Goal: Task Accomplishment & Management: Complete application form

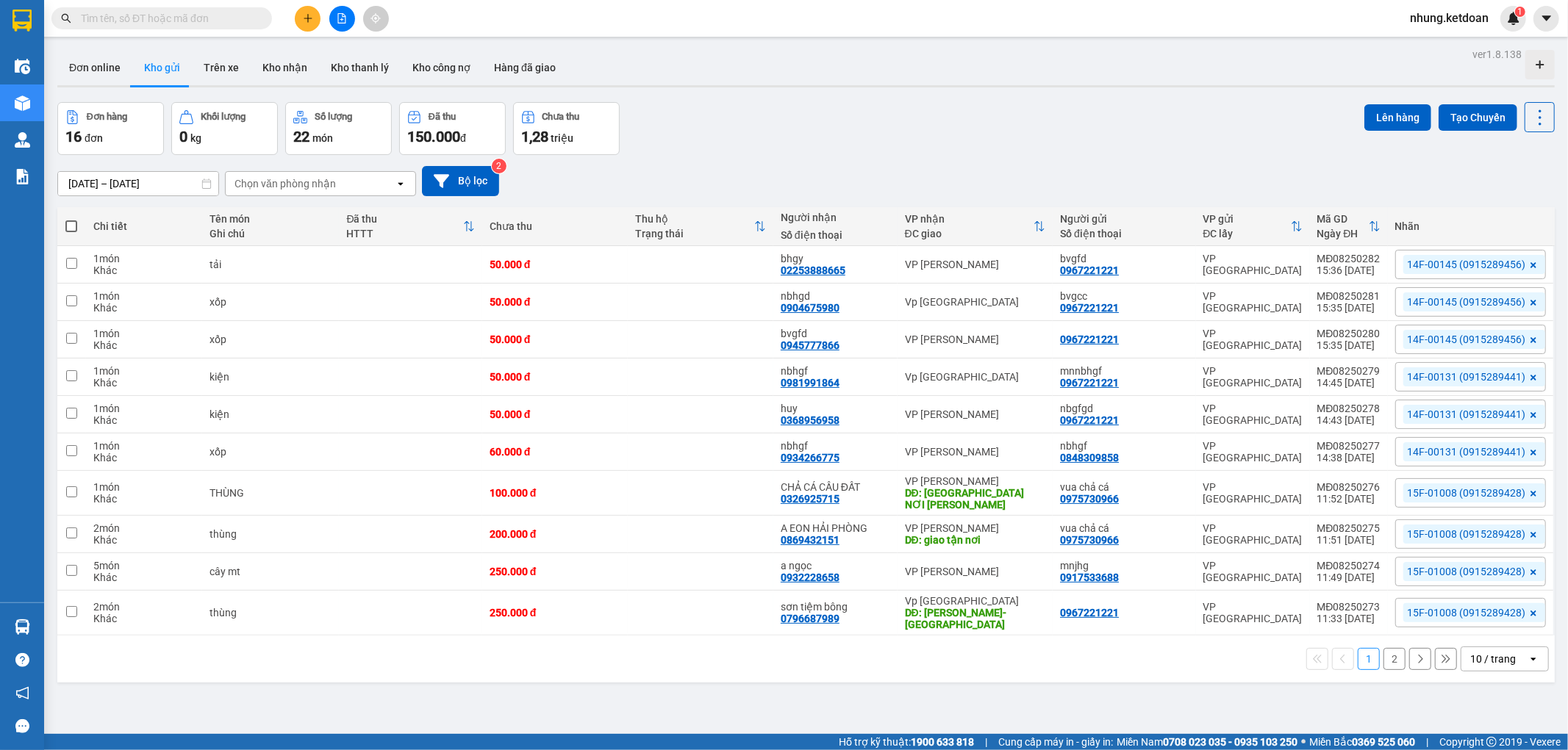
click at [314, 21] on button at bounding box center [307, 18] width 25 height 25
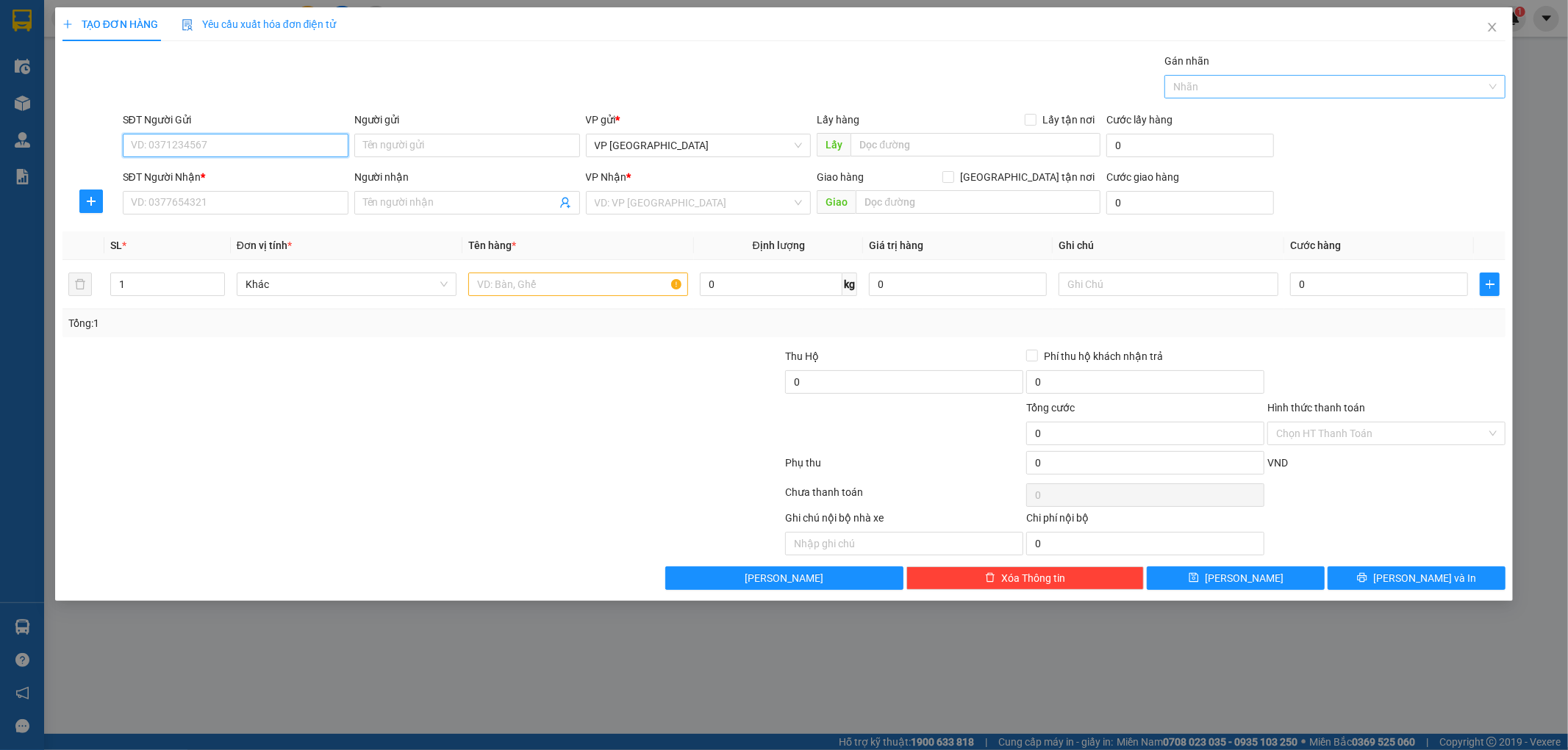
drag, startPoint x: 1329, startPoint y: 86, endPoint x: 1332, endPoint y: 96, distance: 10.4
click at [1329, 87] on div at bounding box center [1327, 87] width 319 height 18
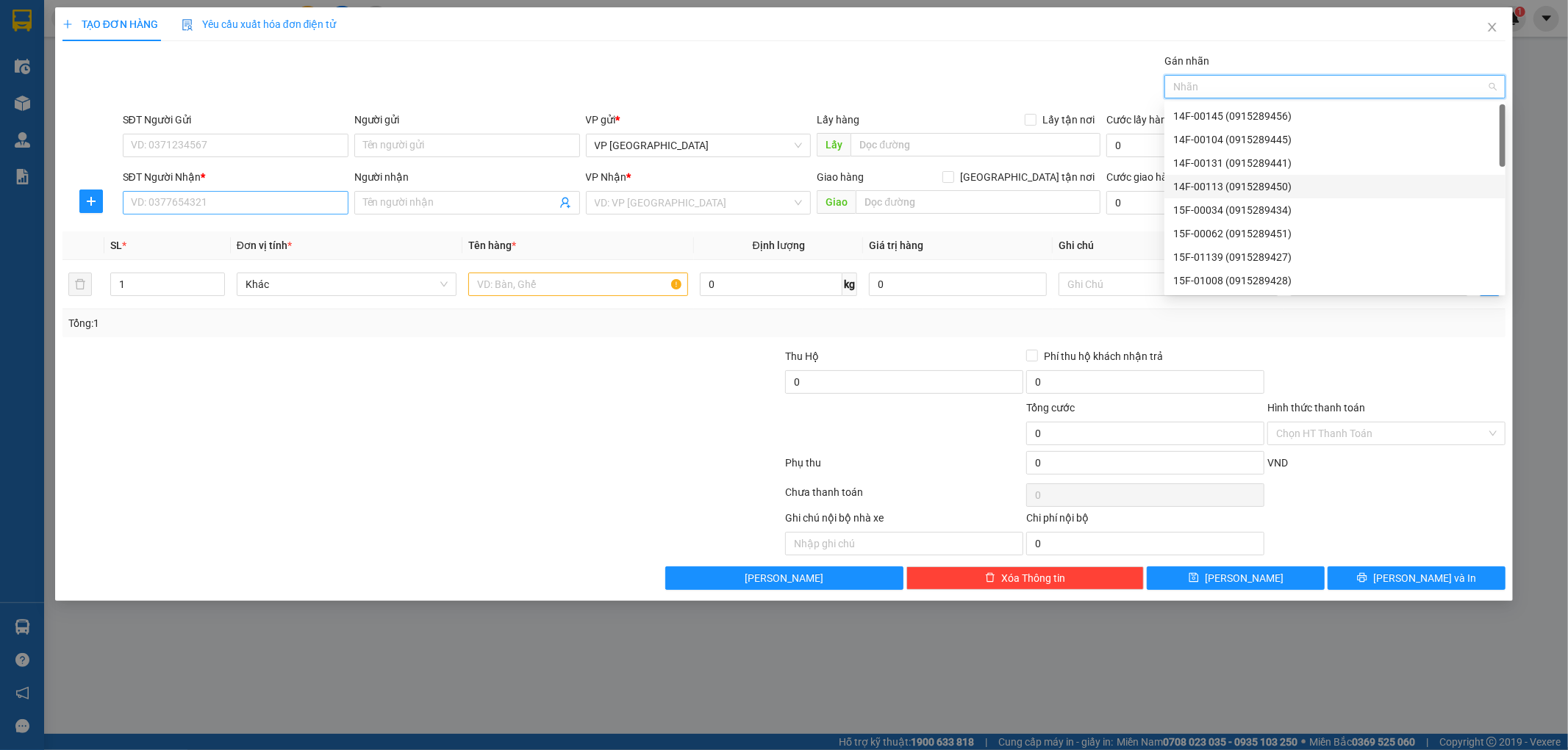
drag, startPoint x: 1223, startPoint y: 184, endPoint x: 165, endPoint y: 205, distance: 1058.2
click at [1223, 182] on div "14F-00113 (0915289450)" at bounding box center [1334, 186] width 324 height 16
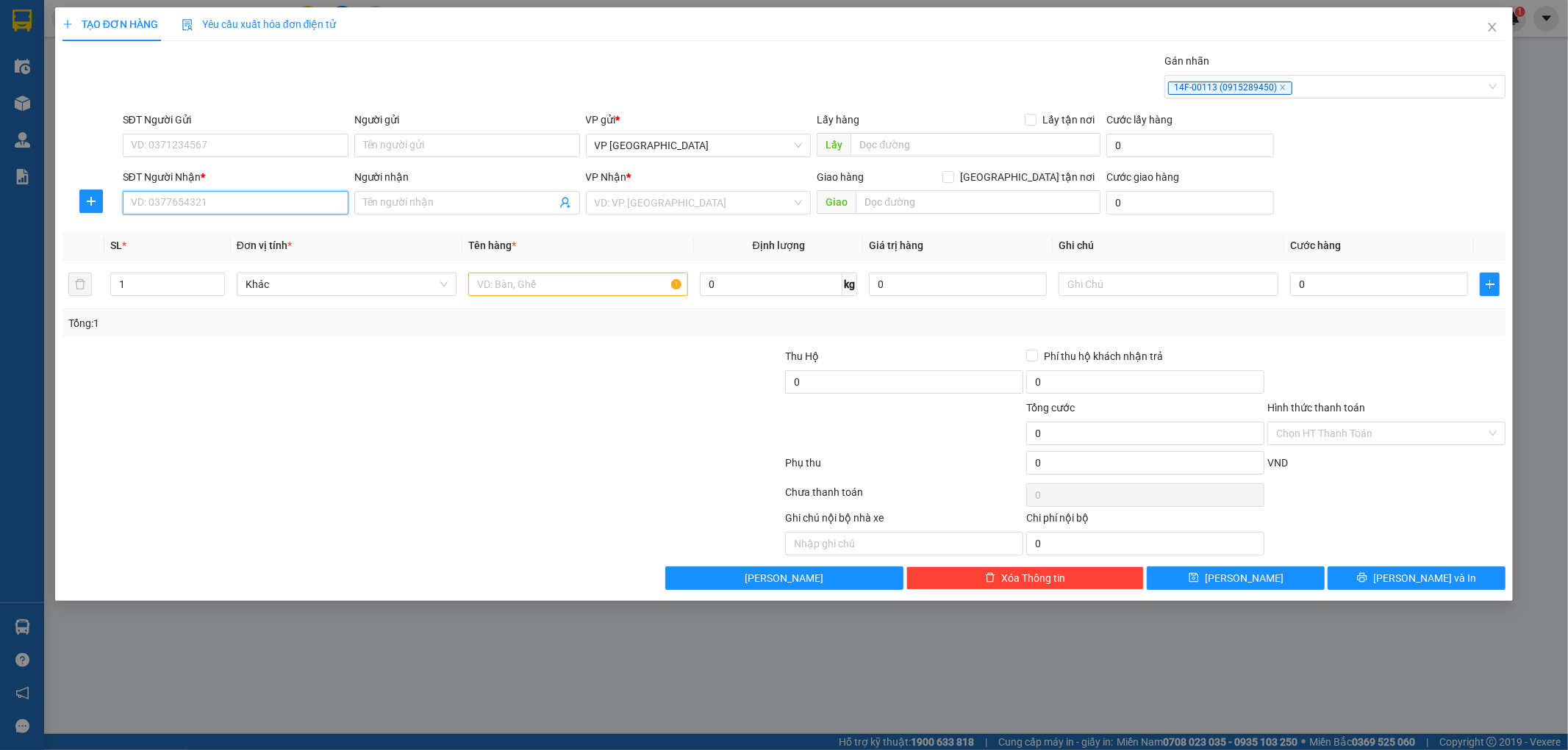
click at [186, 201] on input "SĐT Người Nhận *" at bounding box center [235, 203] width 225 height 24
click at [156, 231] on div "0367821625 - trang" at bounding box center [235, 232] width 208 height 16
type input "0367821625"
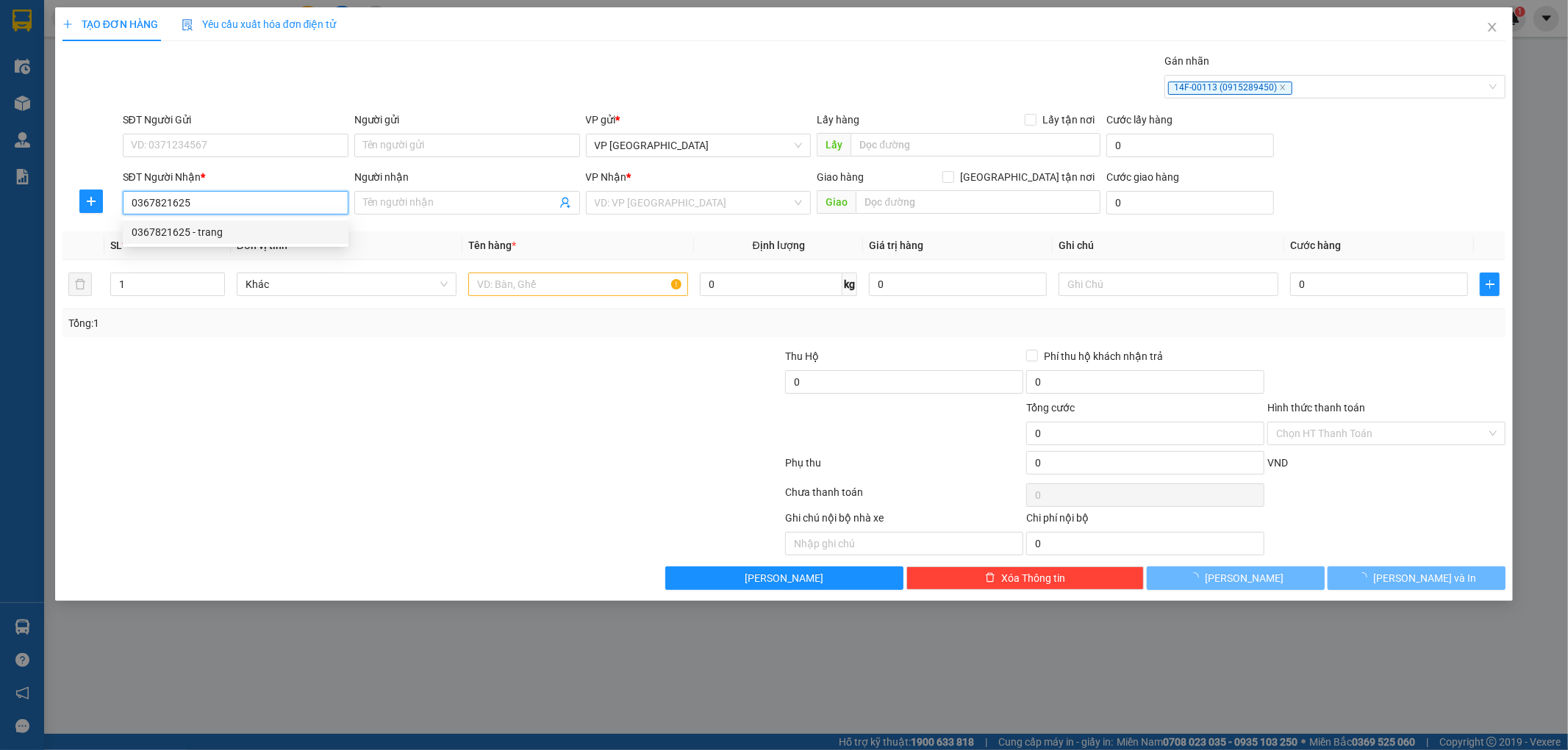
type input "trang"
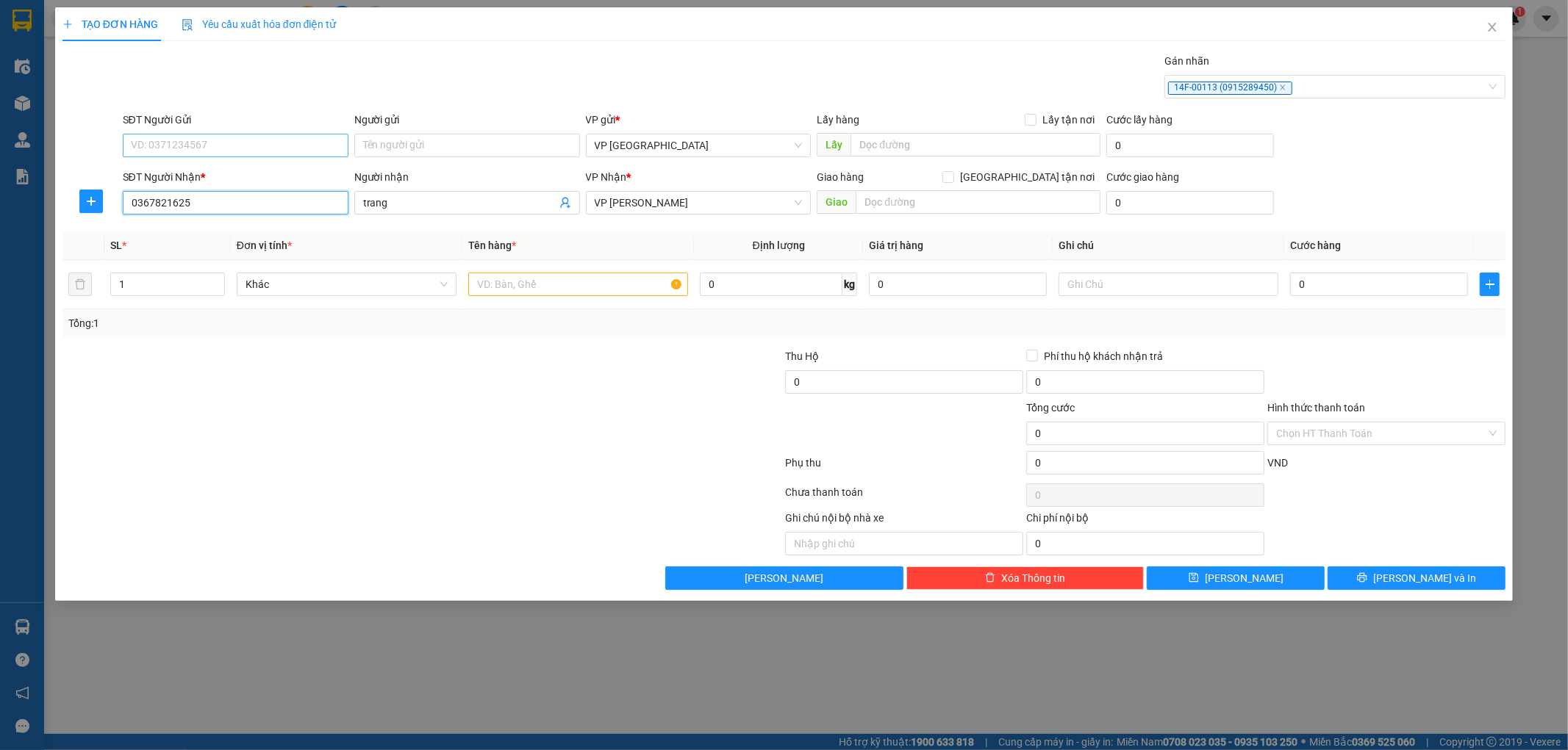
type input "0367821625"
click at [194, 150] on input "SĐT Người Gửi" at bounding box center [235, 145] width 225 height 24
click at [188, 175] on div "0961467233 - hiền" at bounding box center [235, 175] width 208 height 16
type input "0961467233"
type input "hiền"
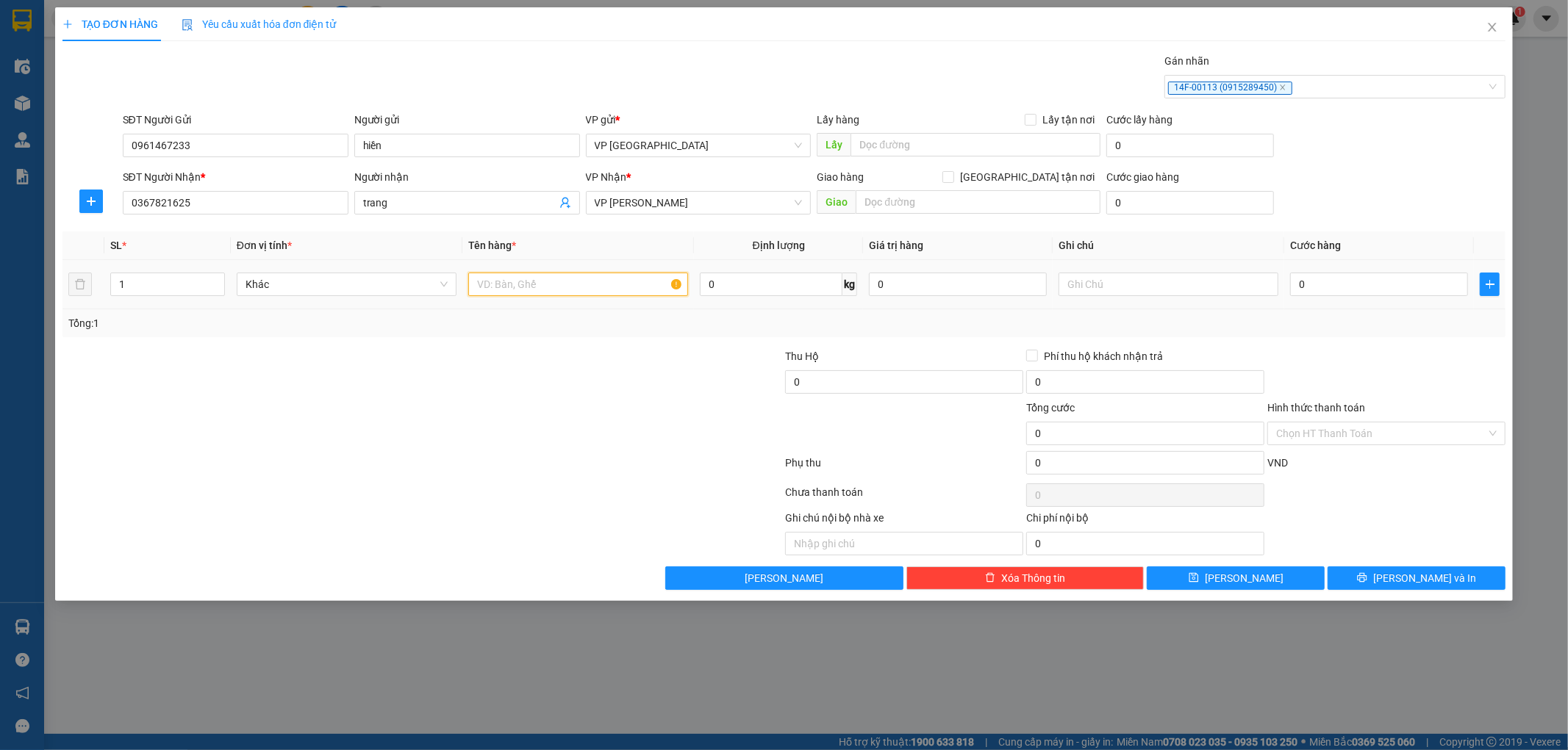
click at [532, 292] on input "text" at bounding box center [577, 284] width 220 height 24
type input "thùng"
click at [1359, 275] on input "0" at bounding box center [1378, 284] width 178 height 24
type input "1"
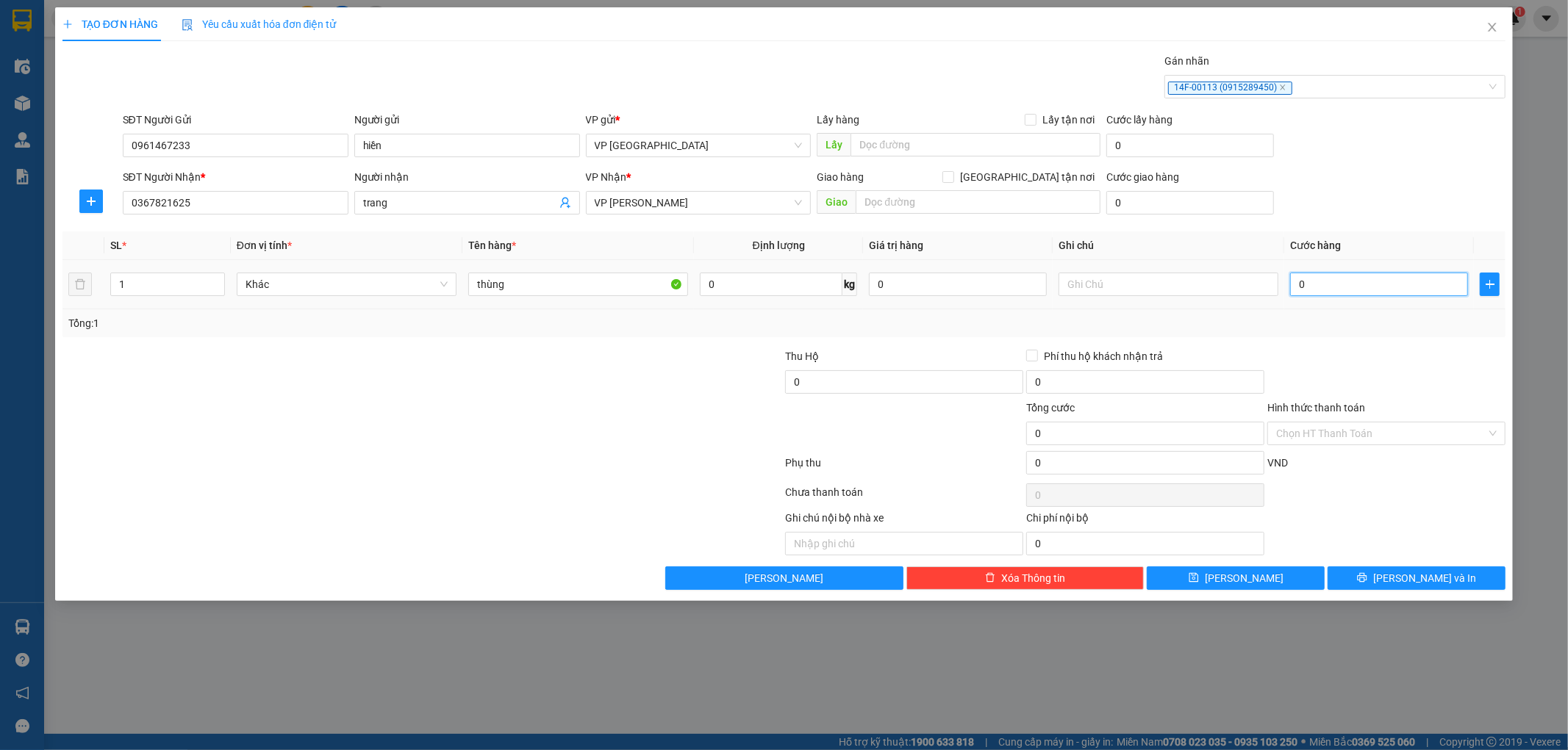
type input "1"
type input "10"
type input "100"
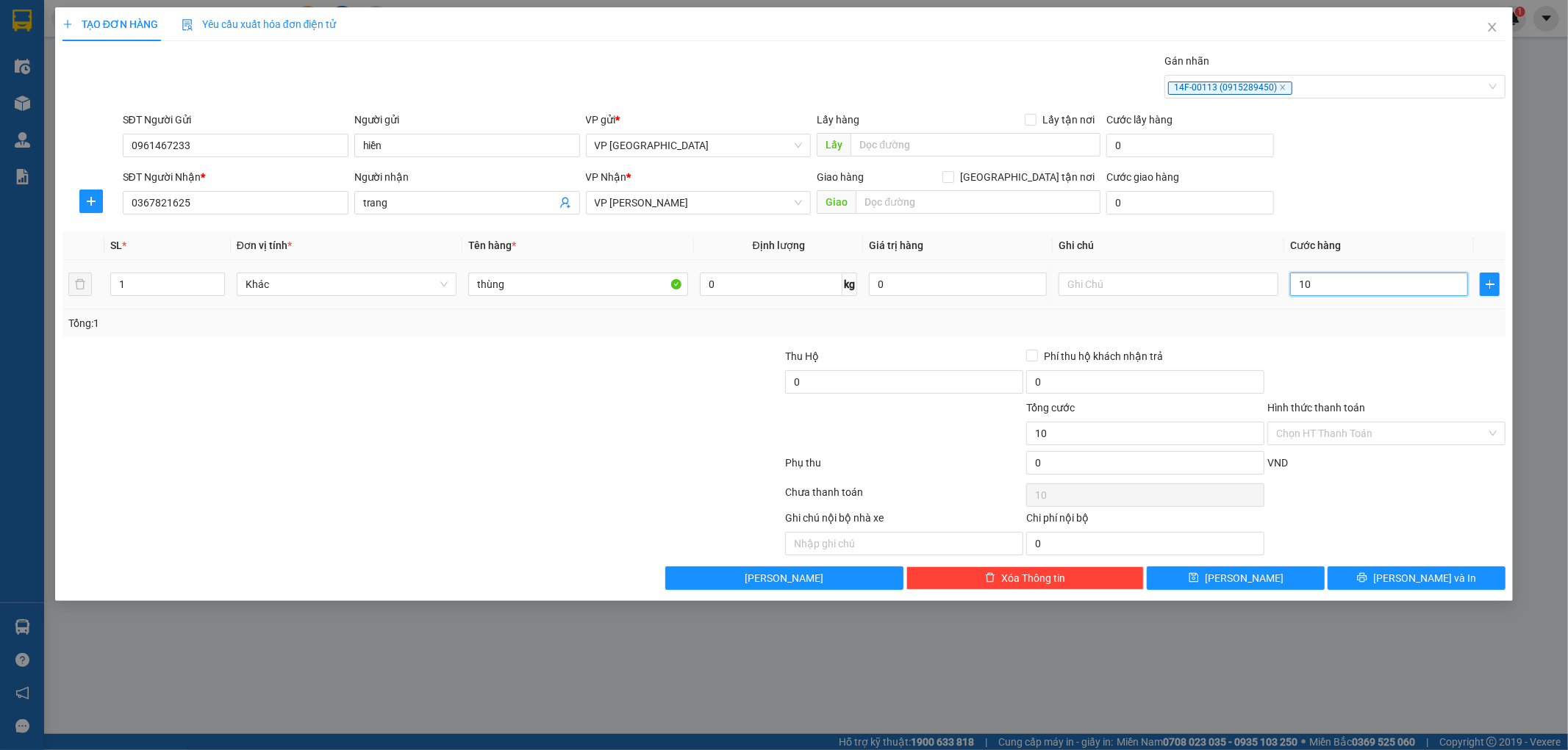
type input "100"
type input "1.000"
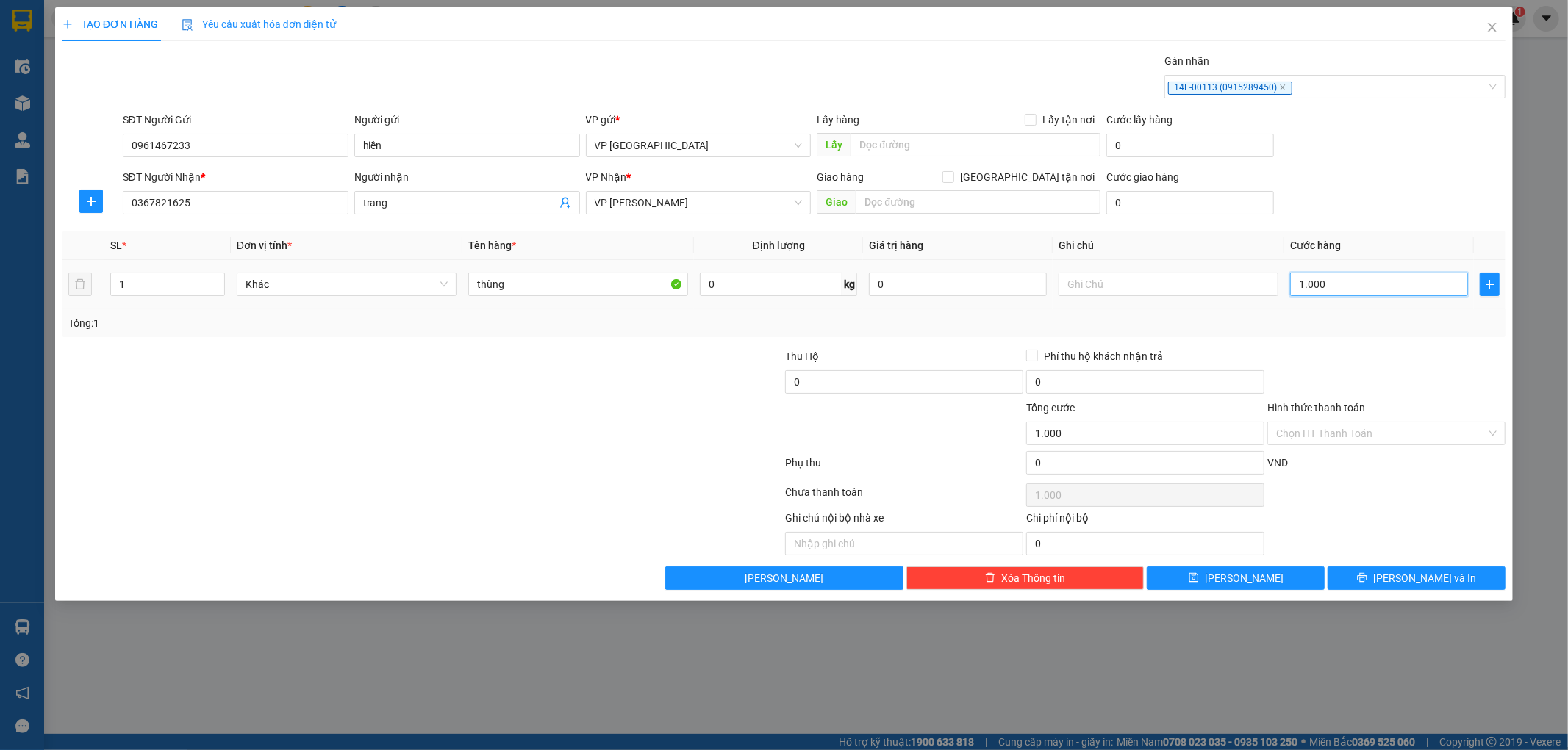
type input "10.000"
type input "100.000"
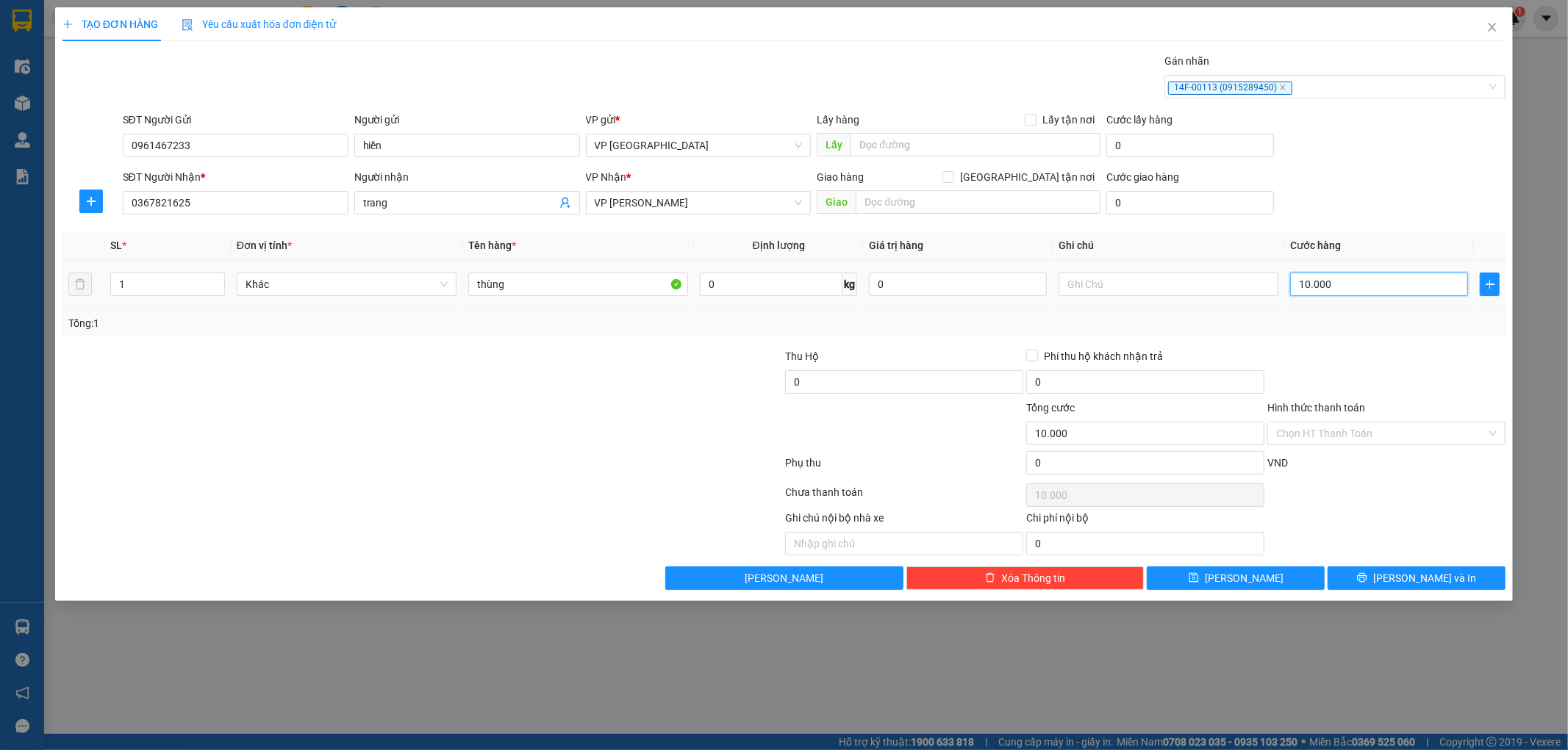
type input "100.000"
click at [1230, 584] on button "[PERSON_NAME]" at bounding box center [1235, 578] width 178 height 24
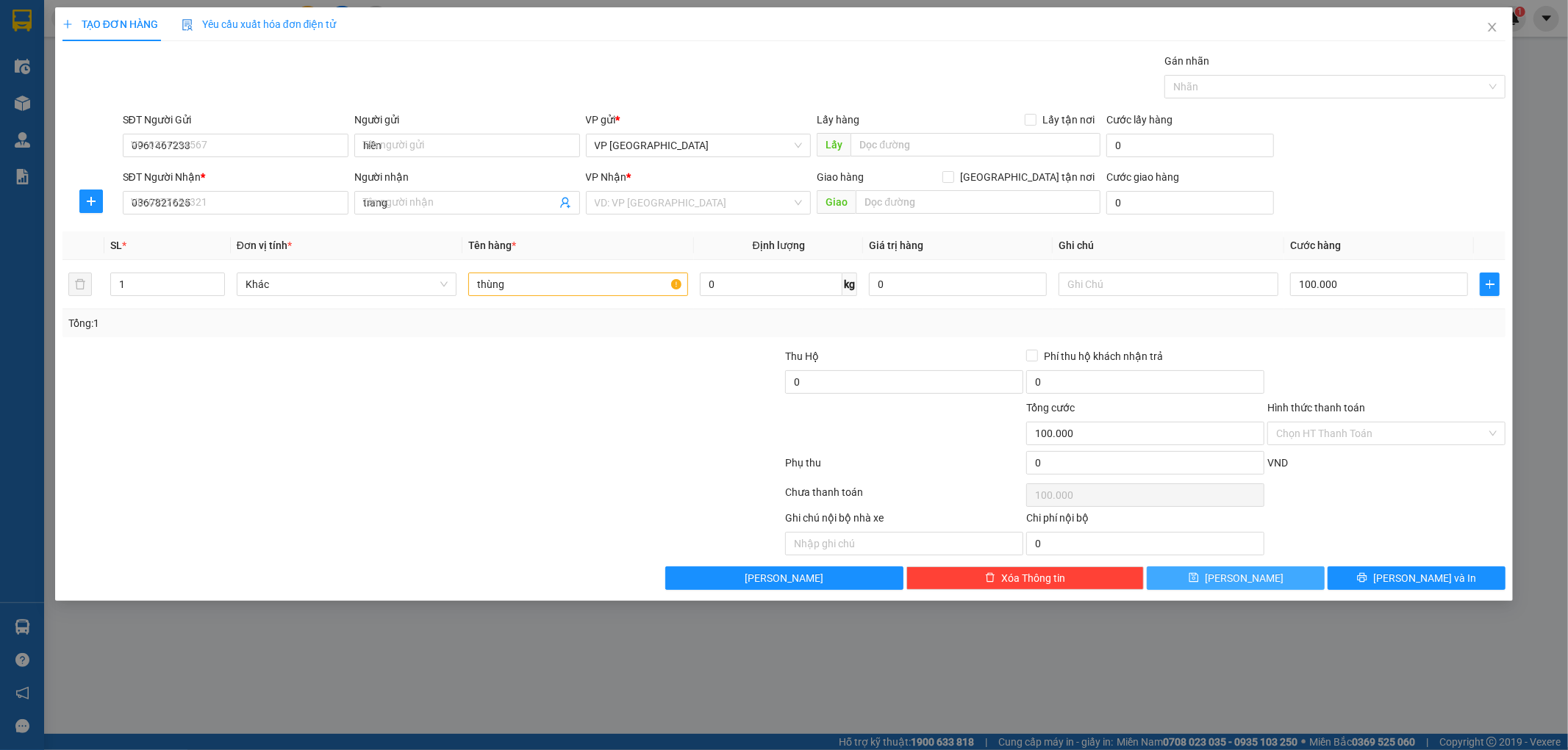
type input "0"
click at [1229, 97] on div "Nhãn" at bounding box center [1334, 86] width 341 height 24
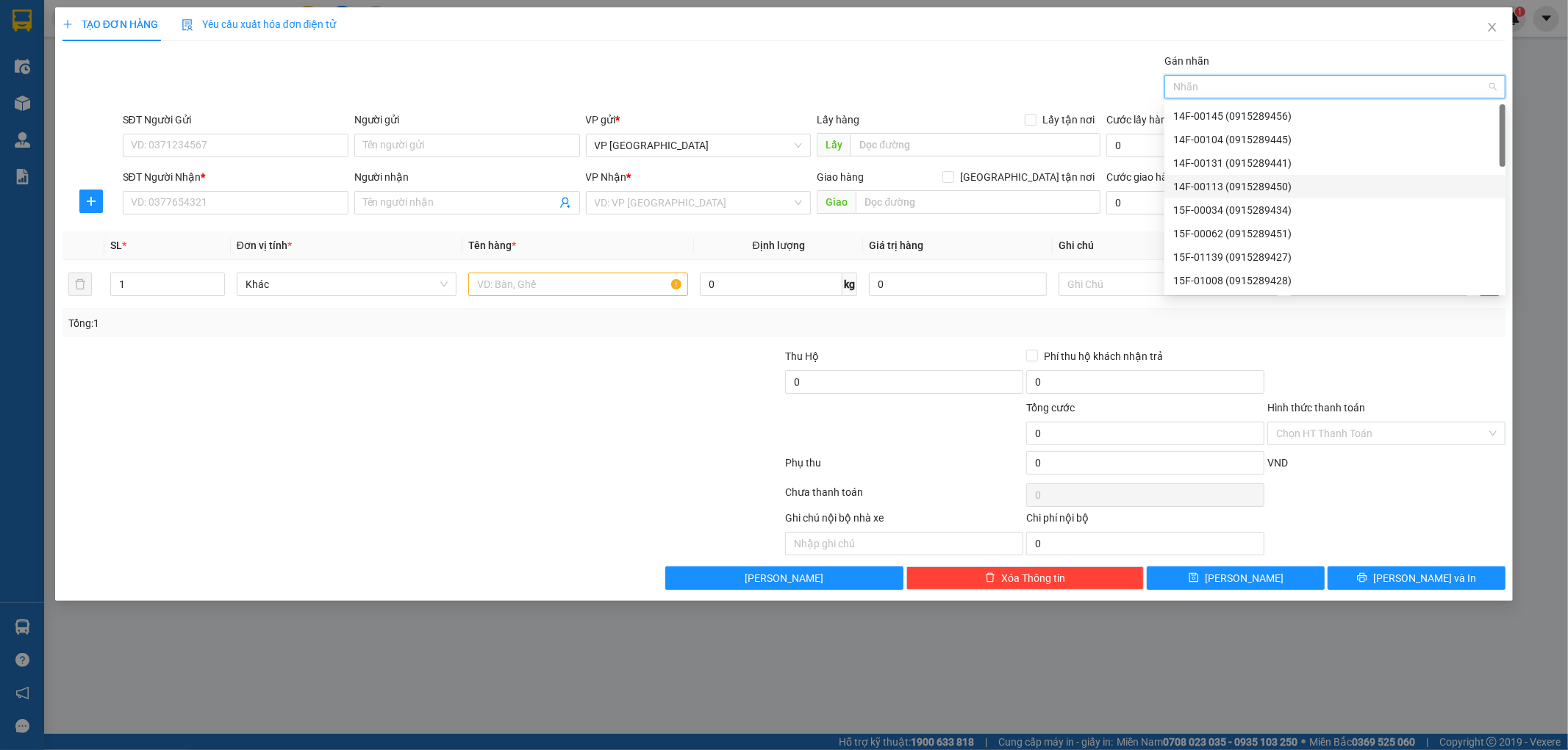
click at [1231, 193] on div "14F-00113 (0915289450)" at bounding box center [1334, 186] width 324 height 16
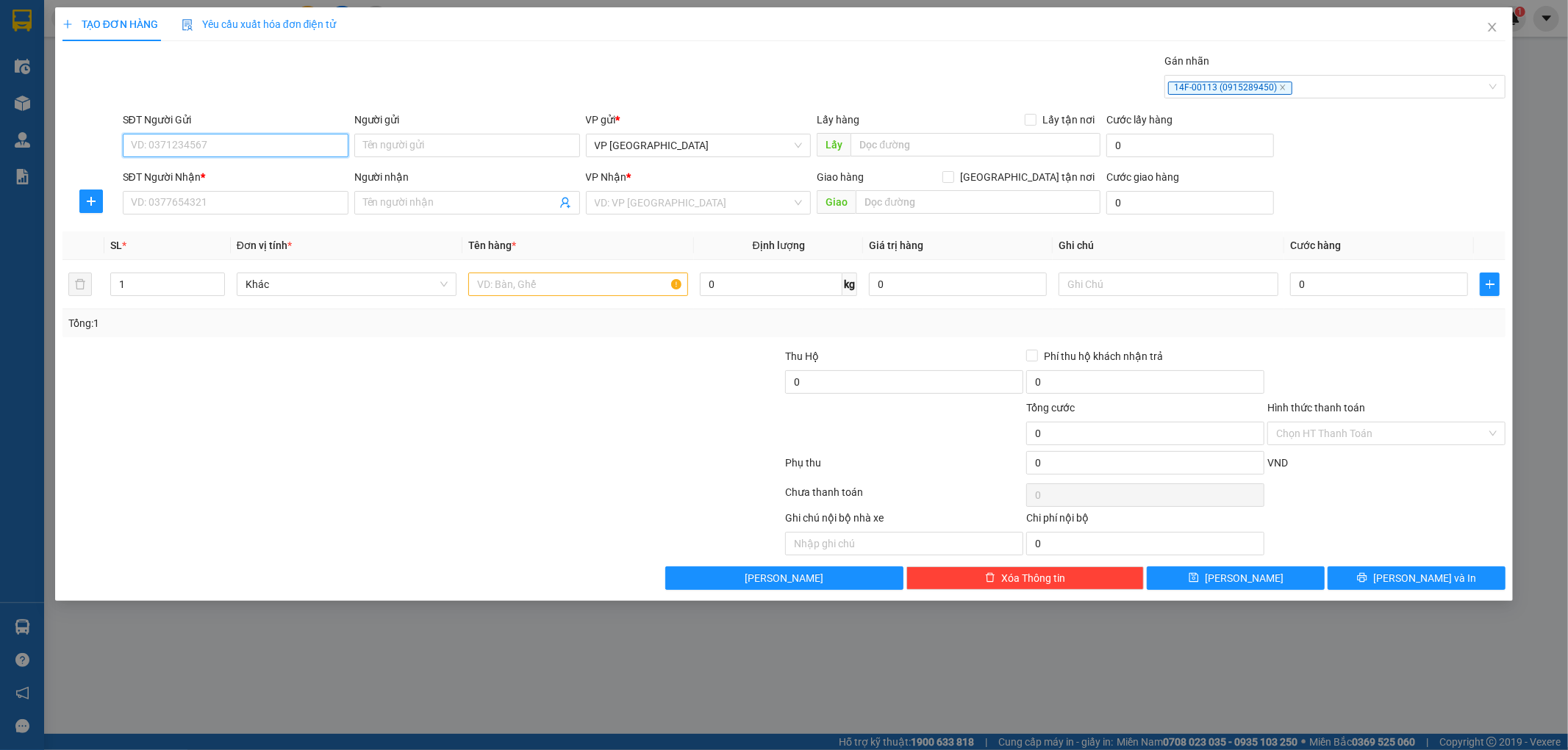
click at [214, 151] on input "SĐT Người Gửi" at bounding box center [235, 145] width 225 height 24
click at [152, 209] on input "SĐT Người Nhận *" at bounding box center [235, 203] width 225 height 24
type input "0972653592"
click at [394, 199] on input "Người nhận" at bounding box center [459, 202] width 193 height 16
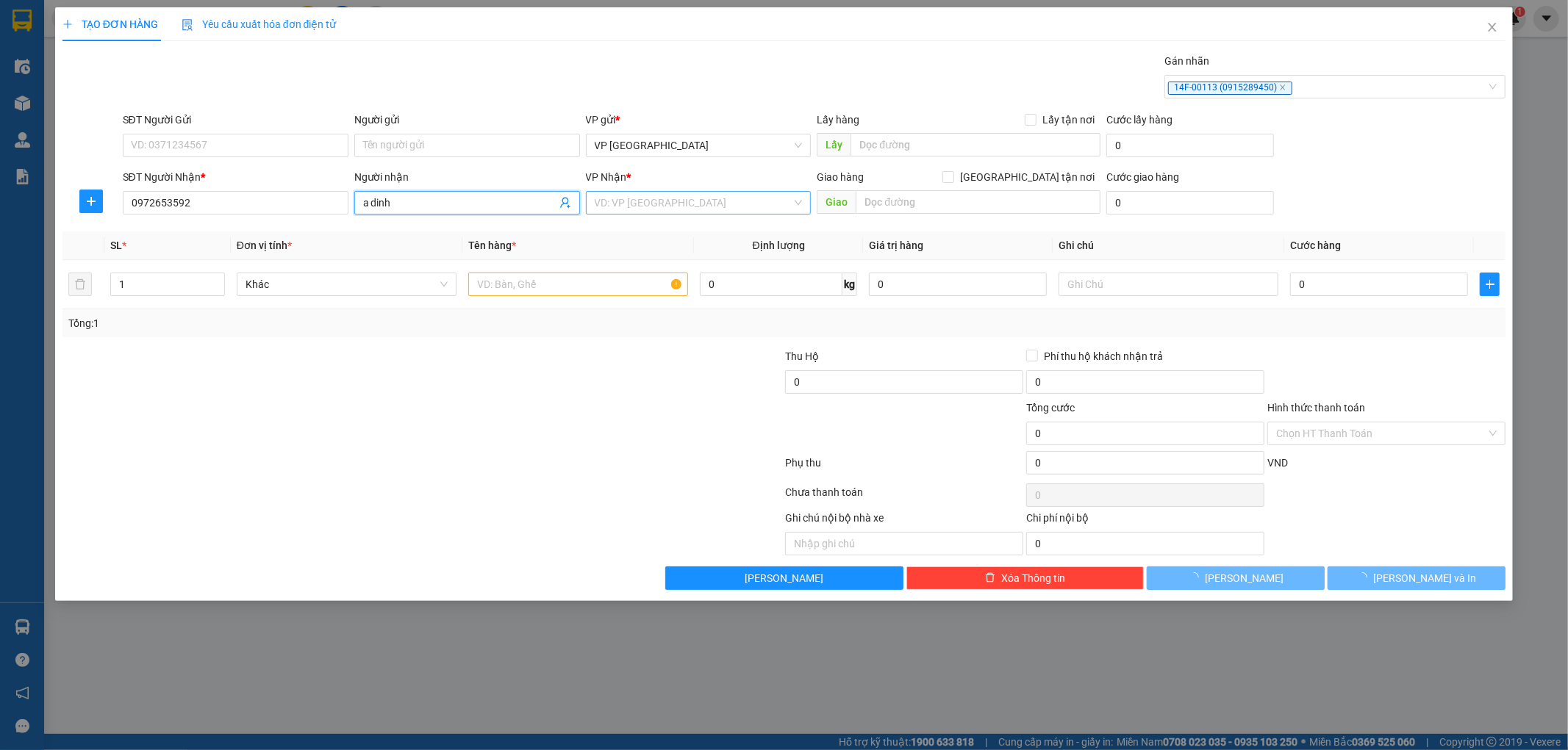
type input "a dinh"
click at [698, 200] on input "search" at bounding box center [693, 202] width 198 height 22
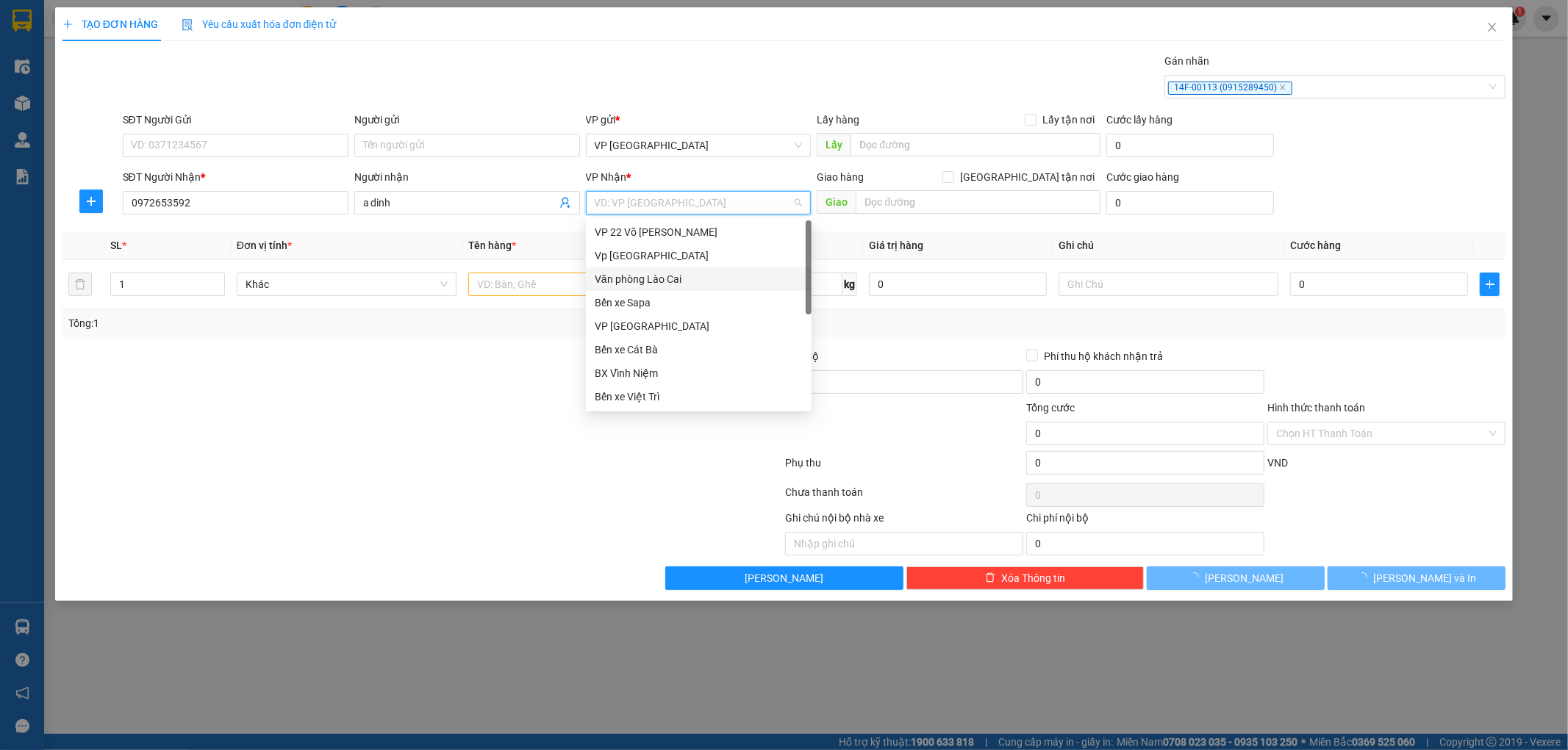
scroll to position [81, 0]
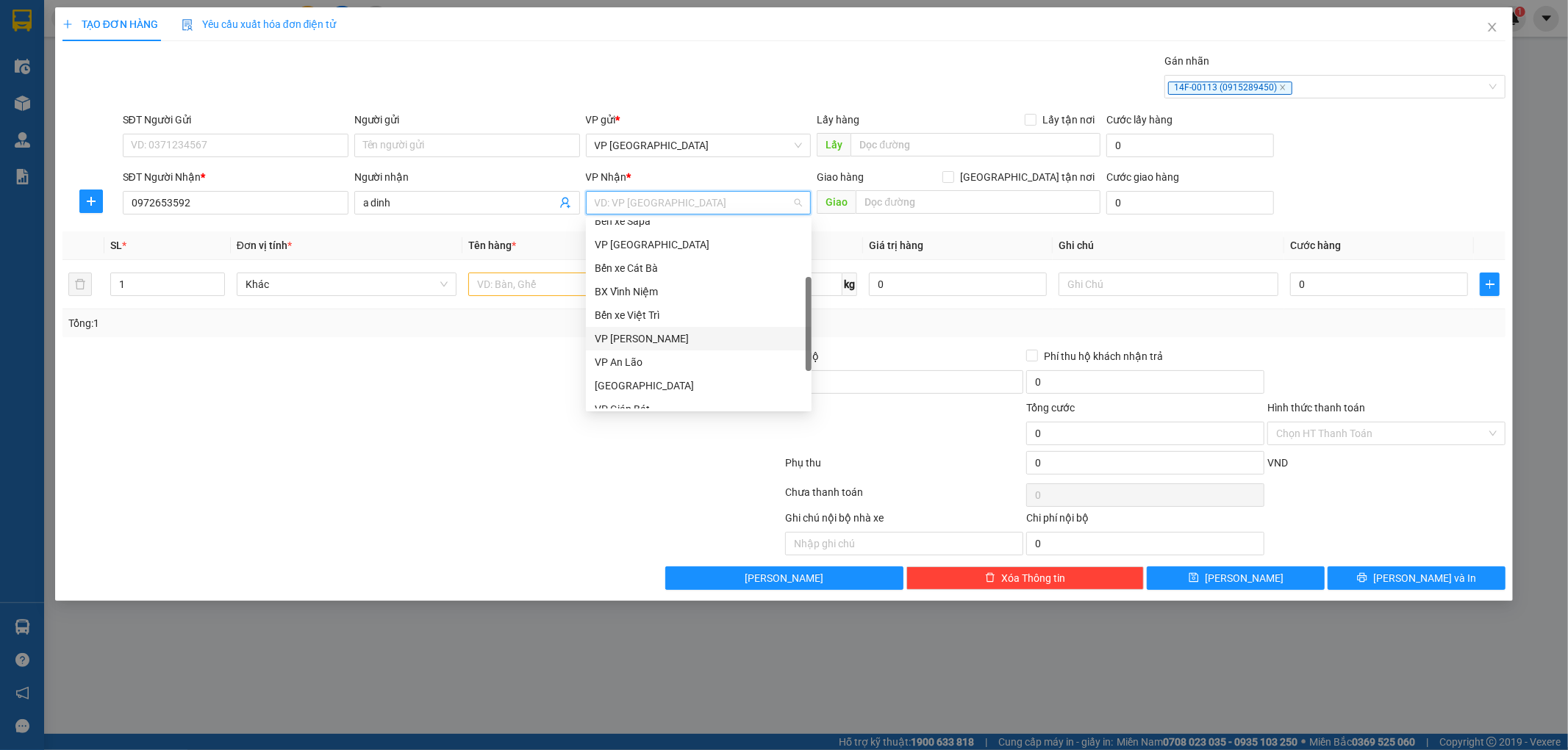
click at [607, 348] on div "VP [PERSON_NAME]" at bounding box center [698, 339] width 225 height 24
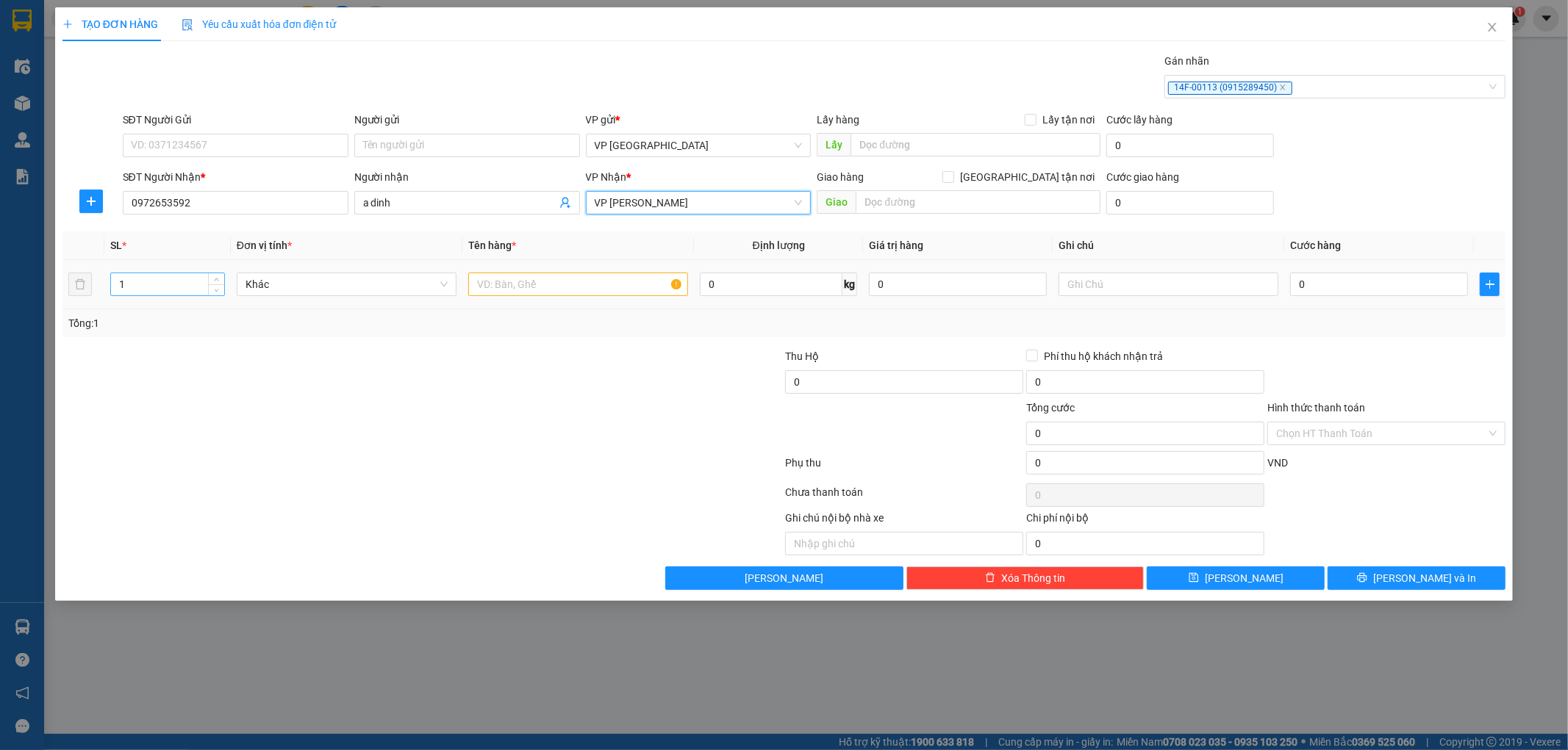
click at [128, 283] on input "1" at bounding box center [168, 284] width 113 height 22
type input "2"
click at [527, 281] on input "text" at bounding box center [577, 284] width 220 height 24
type input "thùng"
click at [252, 142] on input "SĐT Người Gửi" at bounding box center [235, 145] width 225 height 24
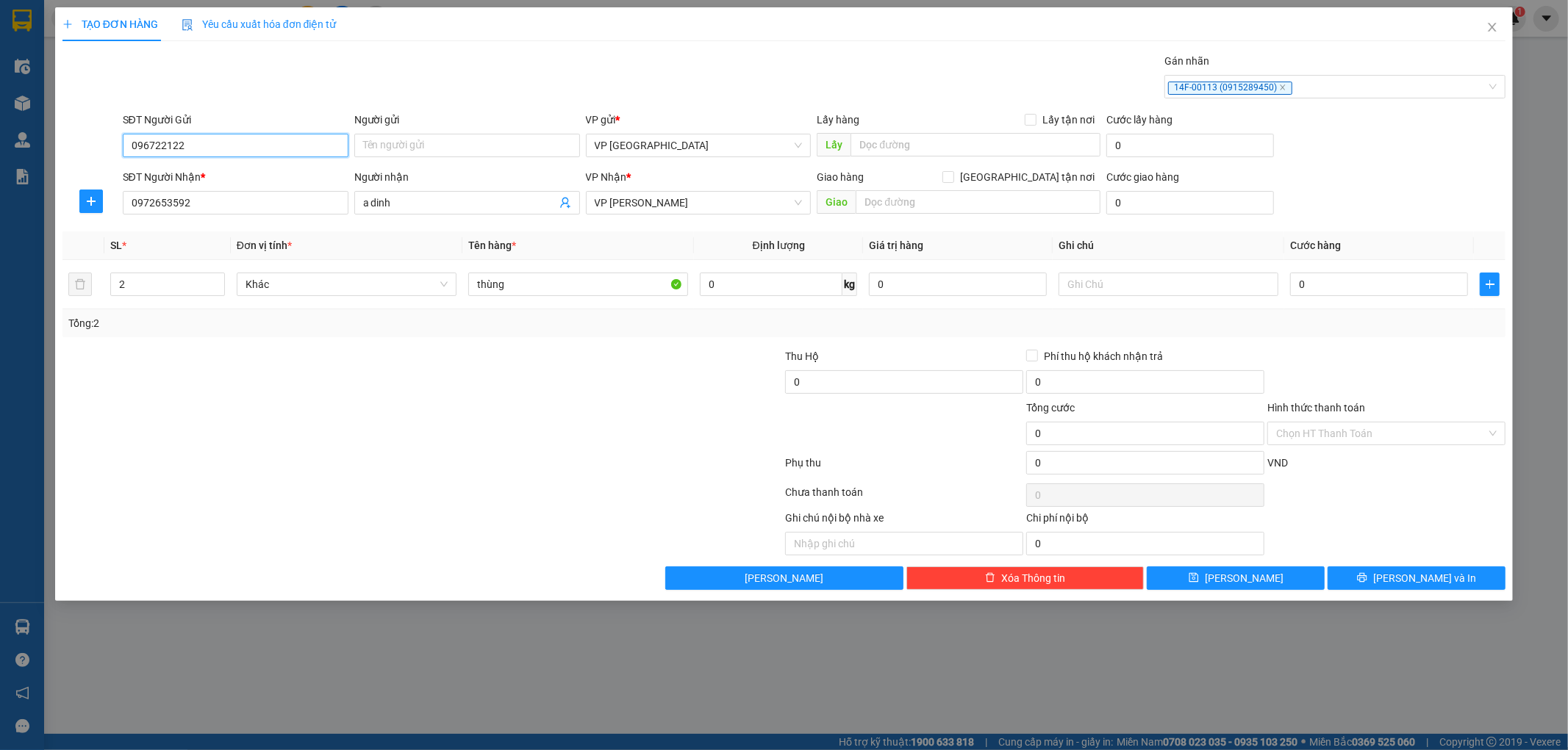
type input "0967221221"
drag, startPoint x: 169, startPoint y: 175, endPoint x: 427, endPoint y: 192, distance: 258.6
click at [209, 175] on div "0967221221 - bvgfd" at bounding box center [235, 175] width 208 height 16
type input "bvgfd"
type input "0967221221"
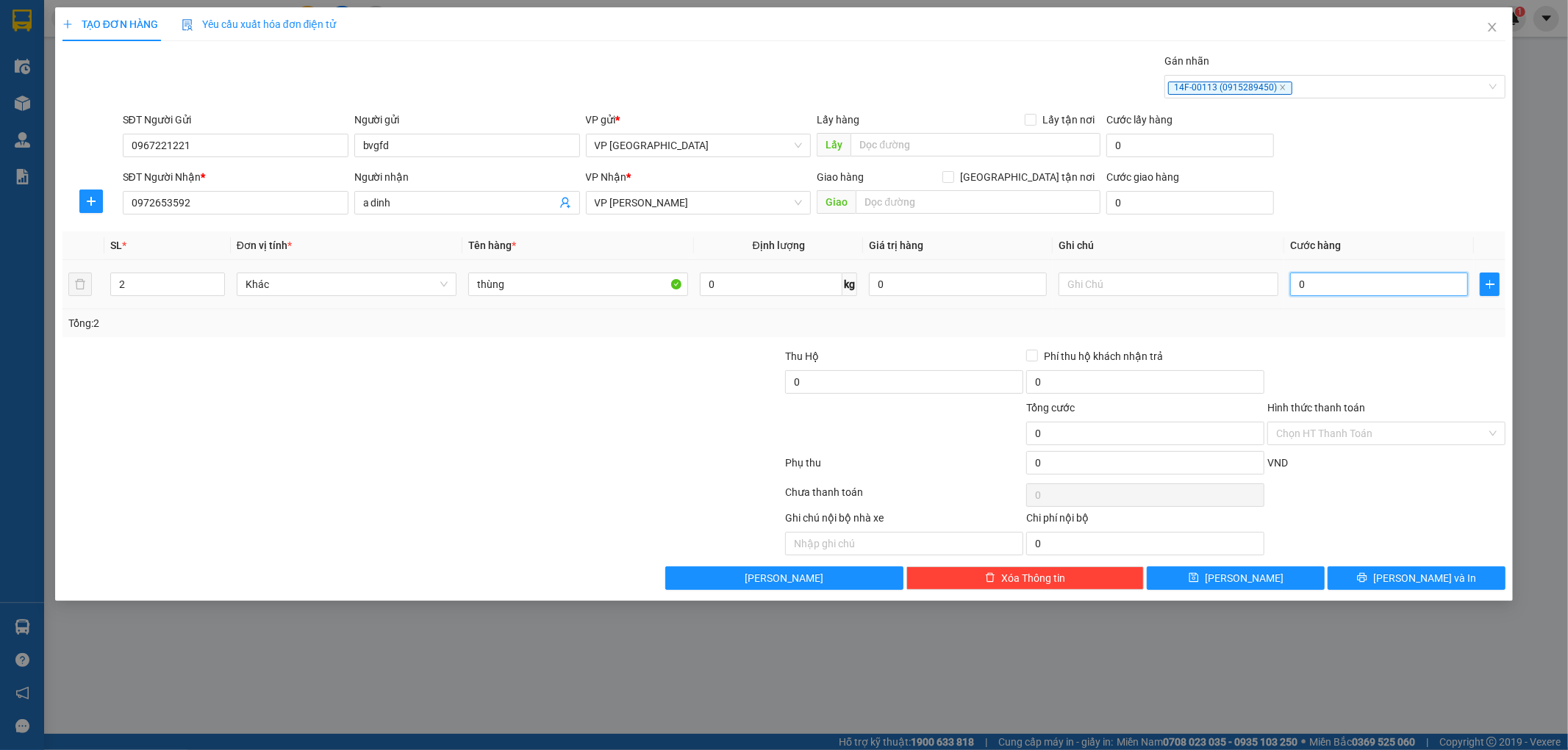
click at [1338, 285] on input "0" at bounding box center [1378, 284] width 178 height 24
type input "1"
type input "10"
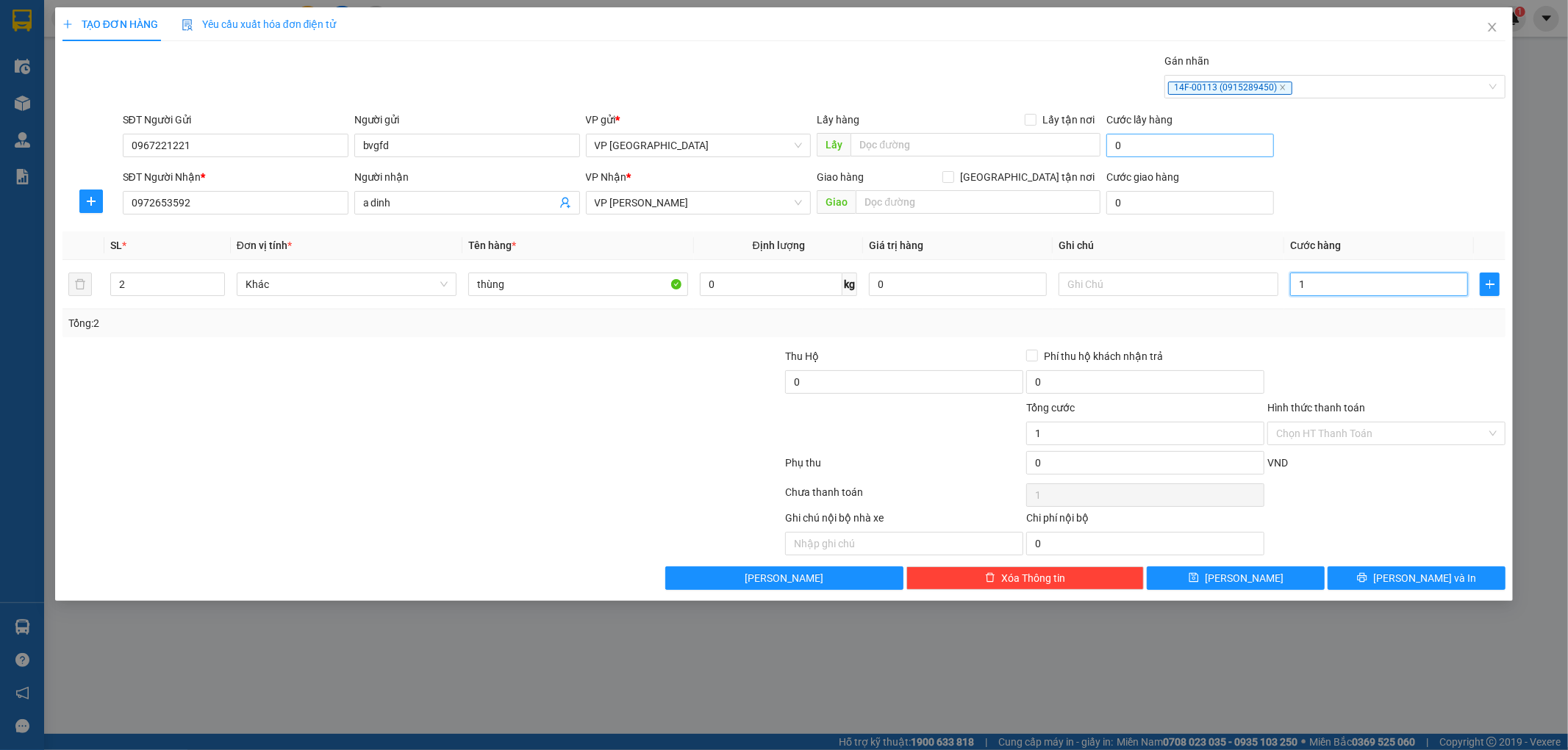
type input "10"
type input "100"
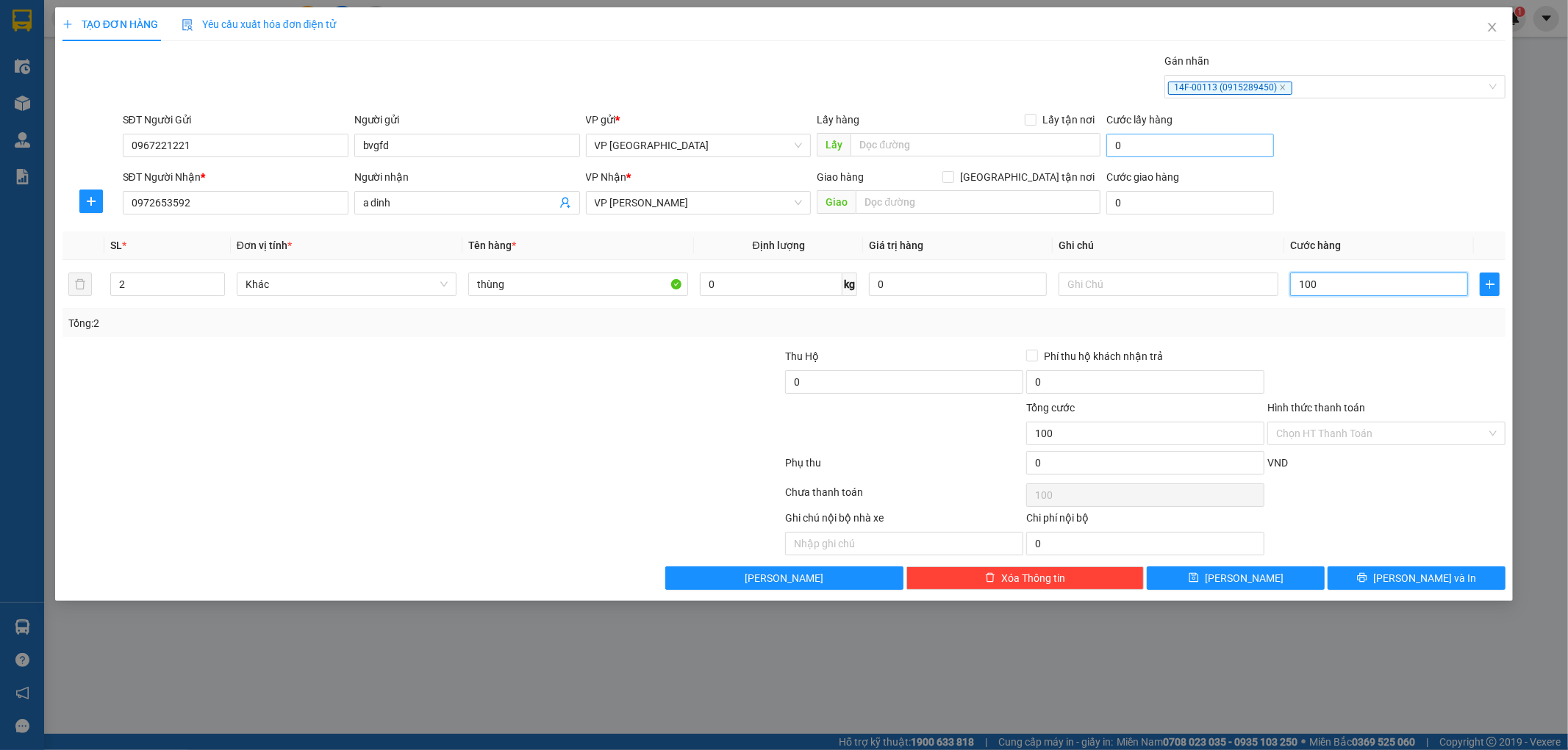
type input "1.000"
type input "10.000"
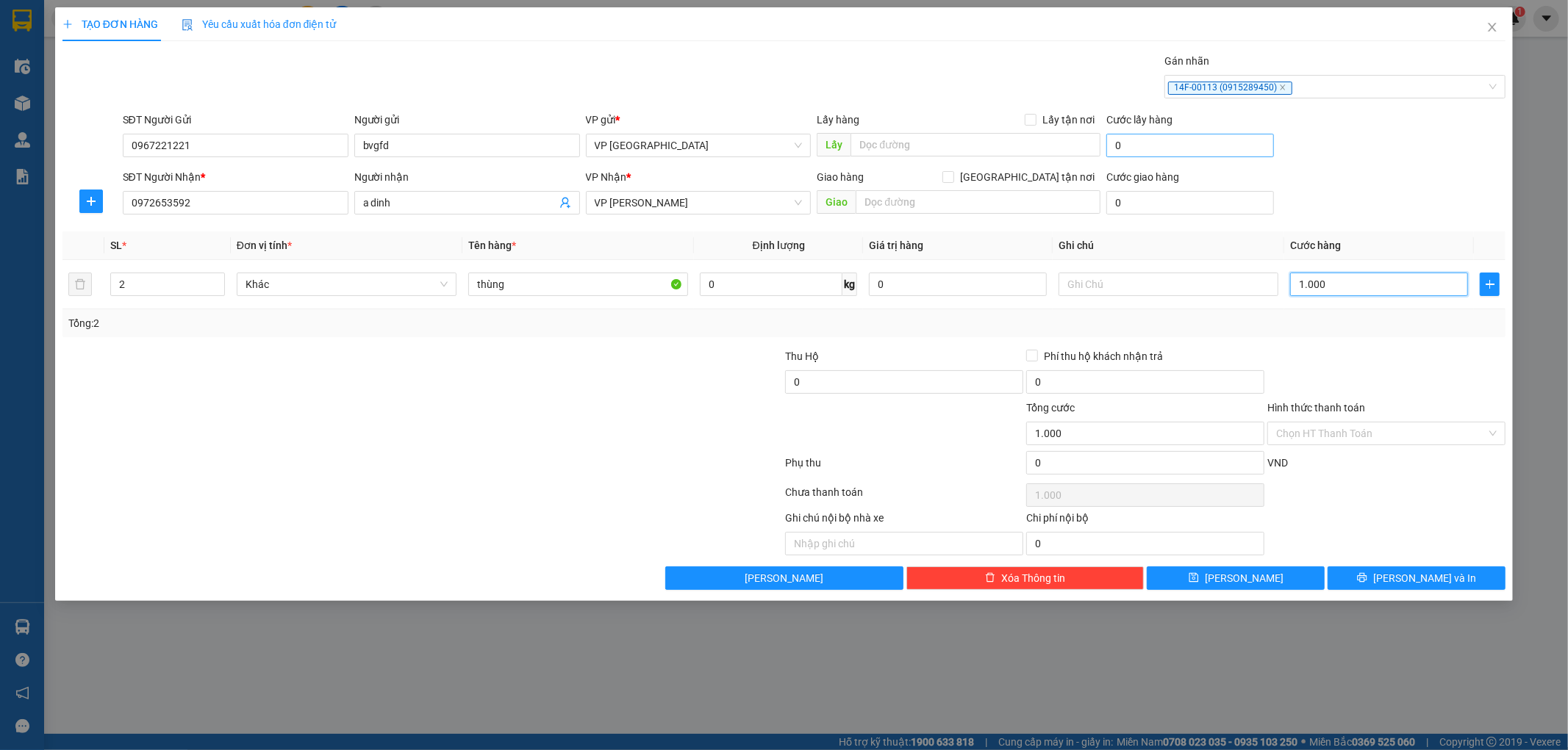
type input "10.000"
type input "100.000"
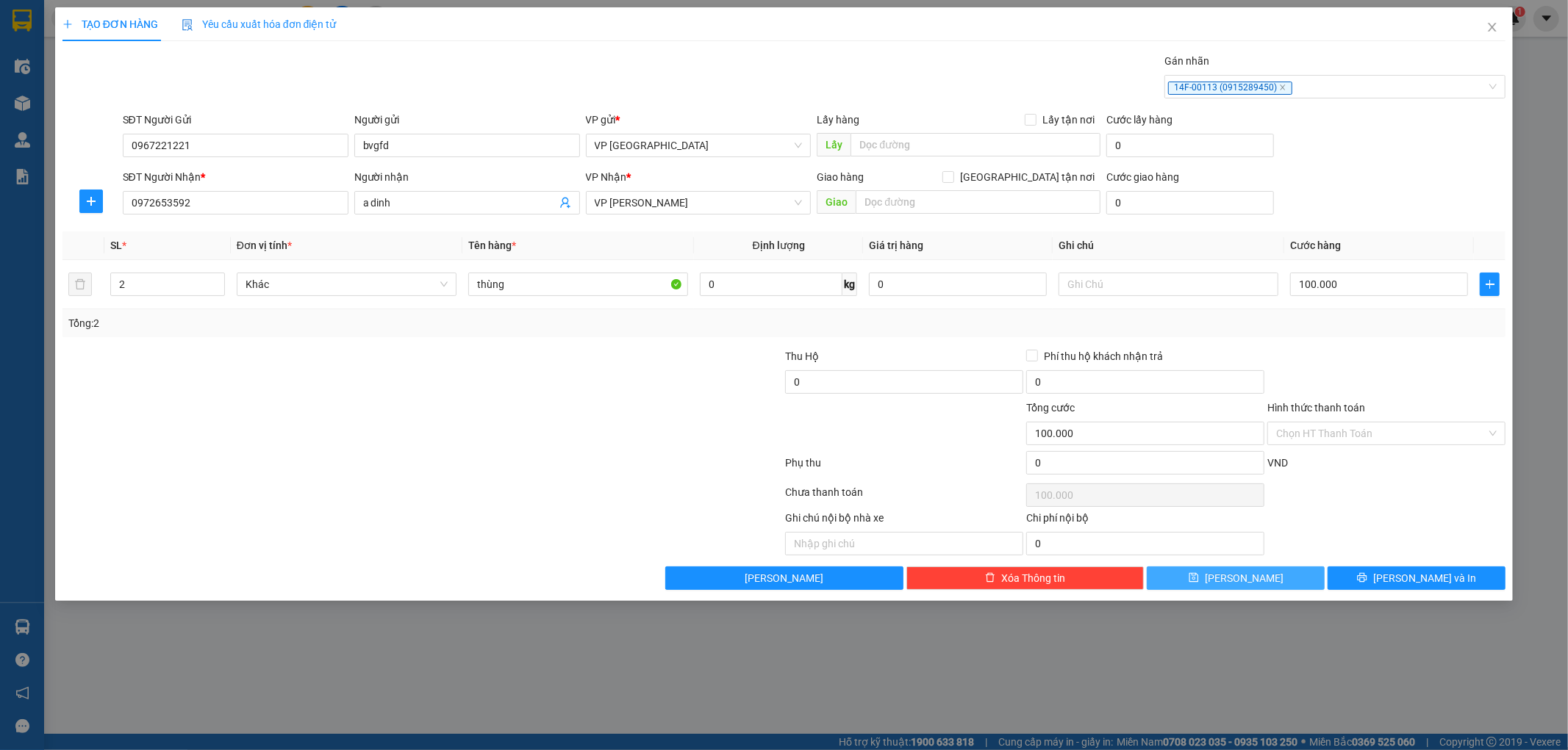
click at [1233, 574] on button "[PERSON_NAME]" at bounding box center [1235, 578] width 178 height 24
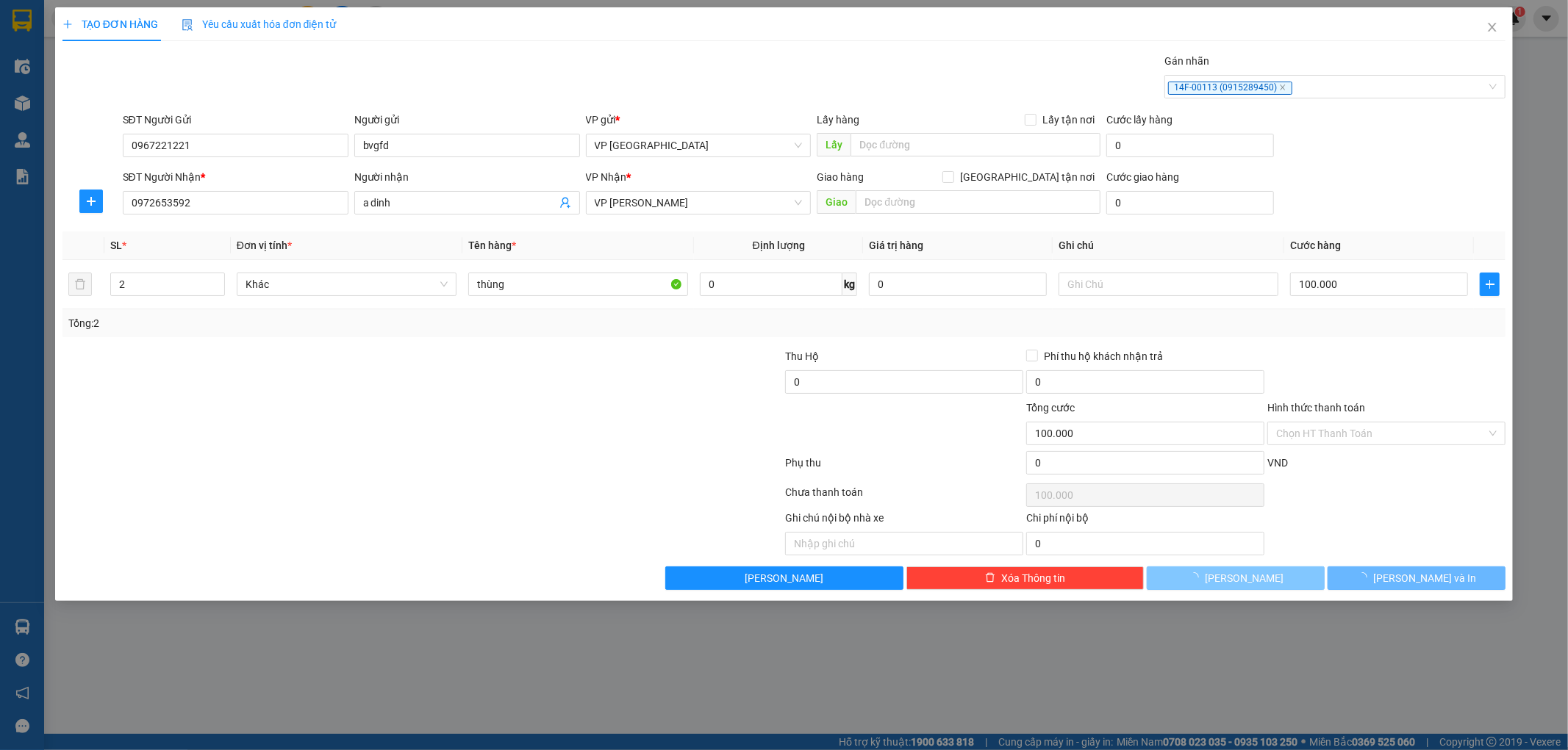
type input "1"
type input "0"
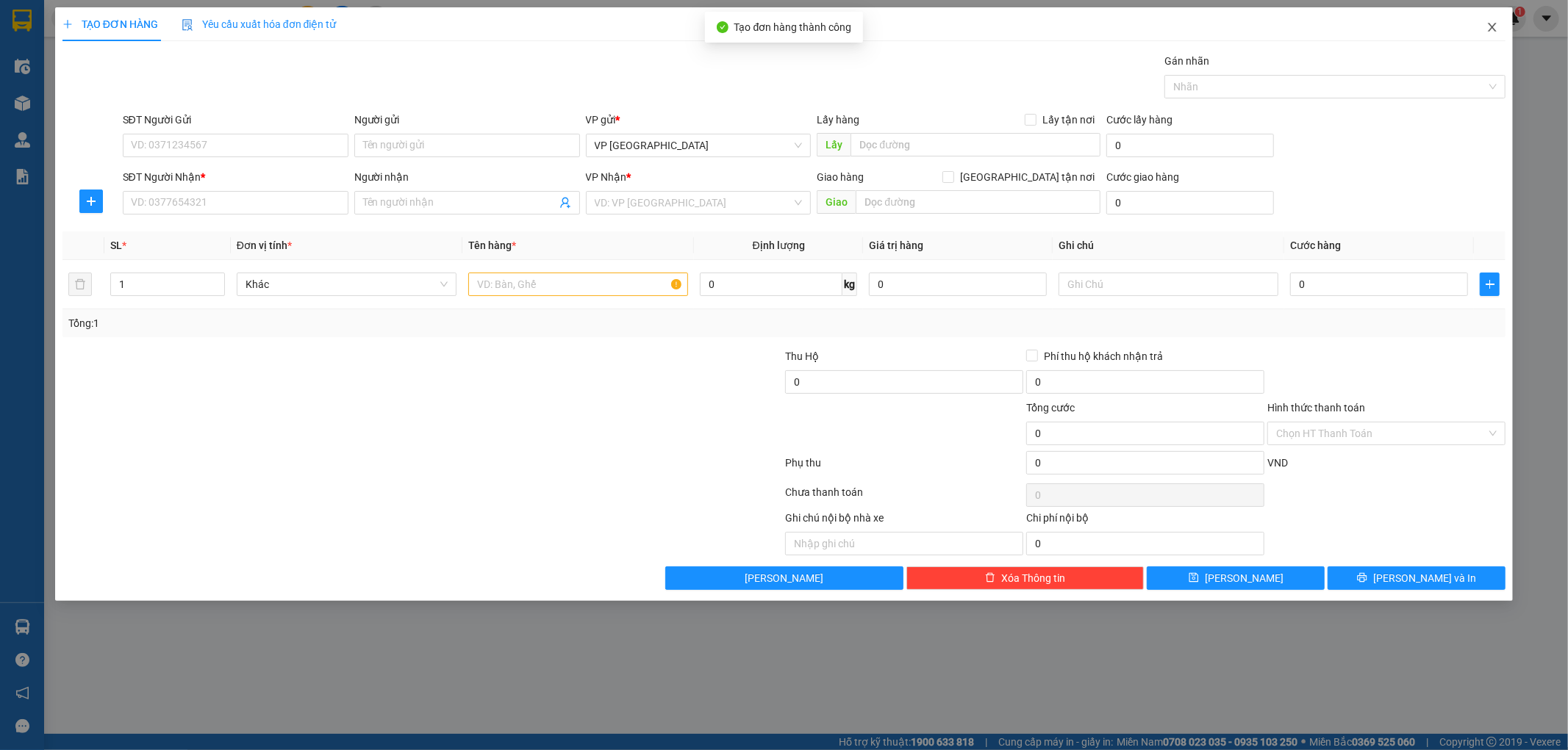
click at [1497, 31] on icon "close" at bounding box center [1492, 27] width 11 height 11
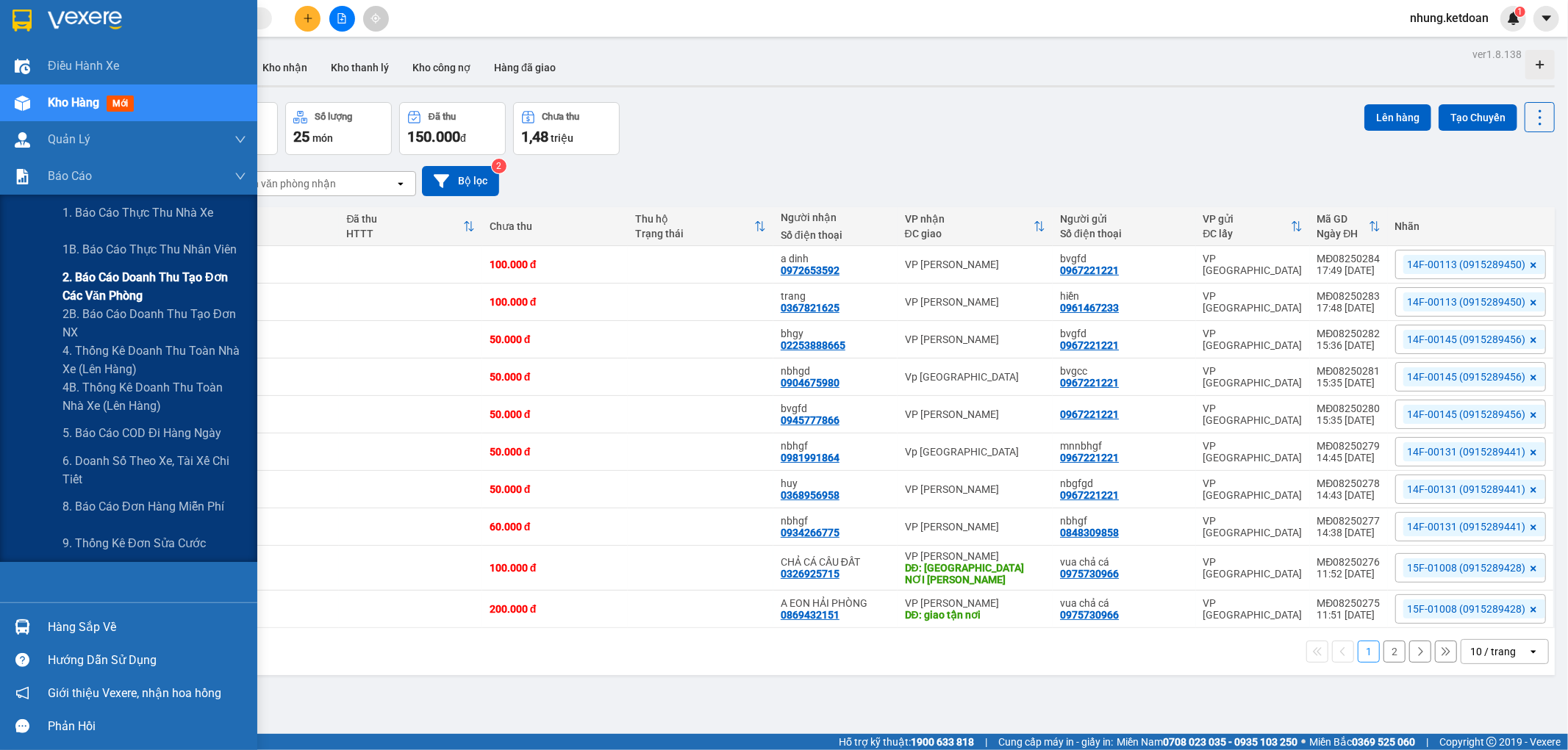
click at [161, 292] on span "2. Báo cáo doanh thu tạo đơn các văn phòng" at bounding box center [154, 286] width 184 height 37
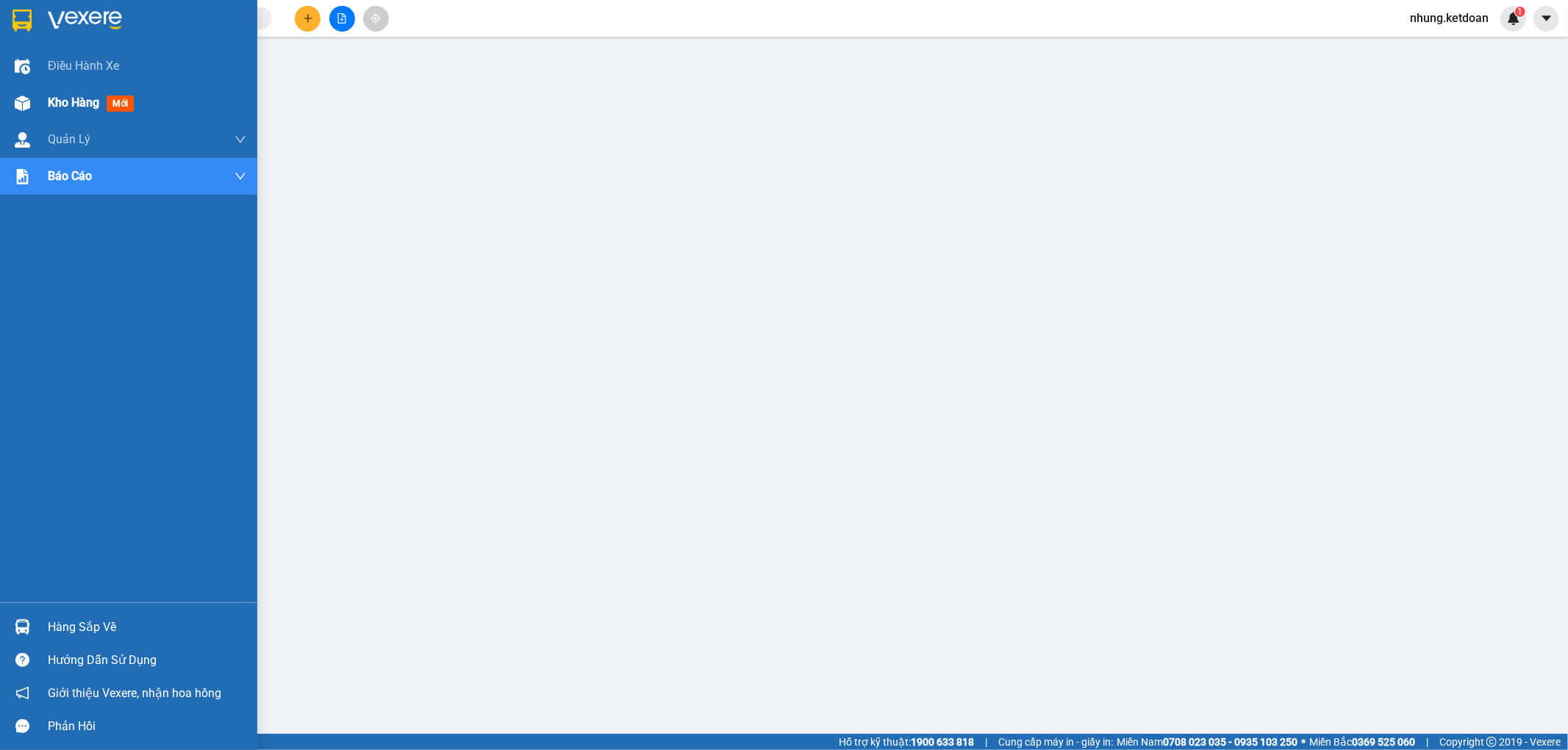
drag, startPoint x: 20, startPoint y: 106, endPoint x: 60, endPoint y: 85, distance: 45.2
click at [21, 106] on img at bounding box center [23, 103] width 15 height 15
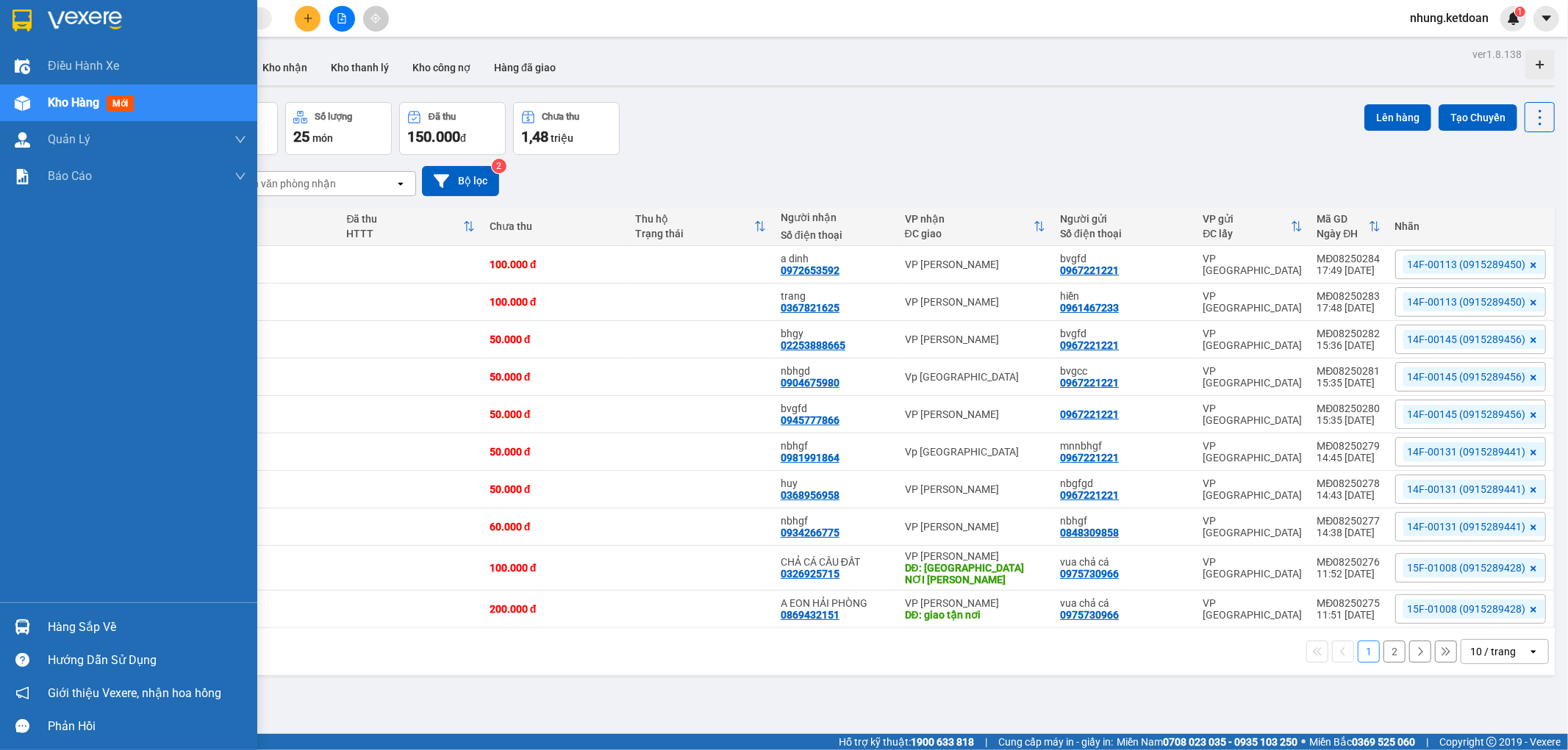
drag, startPoint x: 0, startPoint y: 217, endPoint x: 0, endPoint y: 297, distance: 80.0
click at [0, 247] on div "Điều hành xe Kho hàng mới Quản [PERSON_NAME] lý chuyến Quản lý khách hàng Quản …" at bounding box center [128, 325] width 258 height 555
drag, startPoint x: 17, startPoint y: 289, endPoint x: 0, endPoint y: 318, distance: 33.6
click at [3, 300] on div "Điều hành xe Kho hàng mới Quản [PERSON_NAME] lý chuyến Quản lý khách hàng Quản …" at bounding box center [128, 325] width 258 height 555
click at [57, 303] on div "Điều hành xe Kho hàng mới Quản [PERSON_NAME] lý chuyến Quản lý khách hàng Quản …" at bounding box center [128, 325] width 258 height 555
